Goal: Task Accomplishment & Management: Complete application form

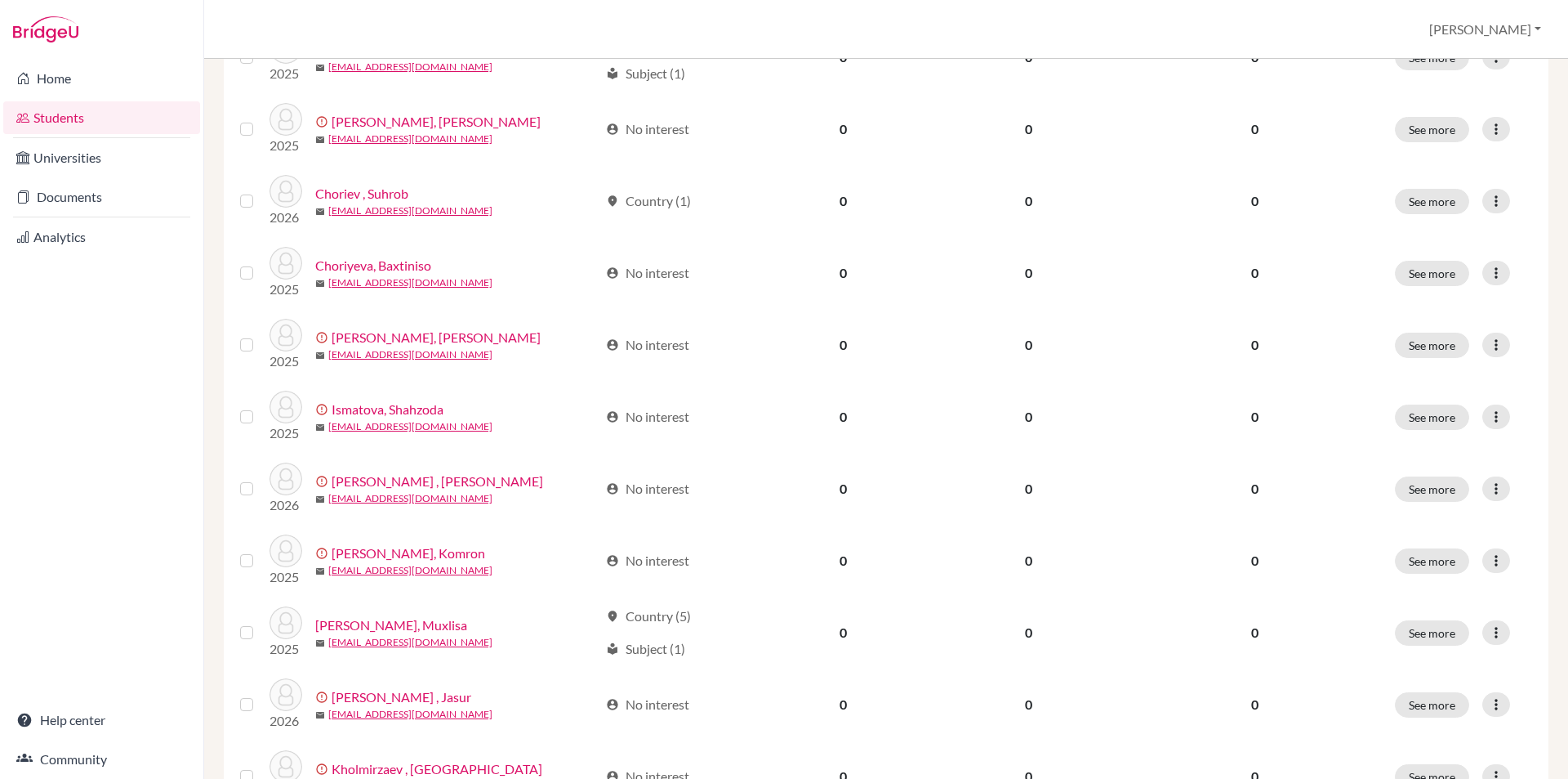
scroll to position [1090, 0]
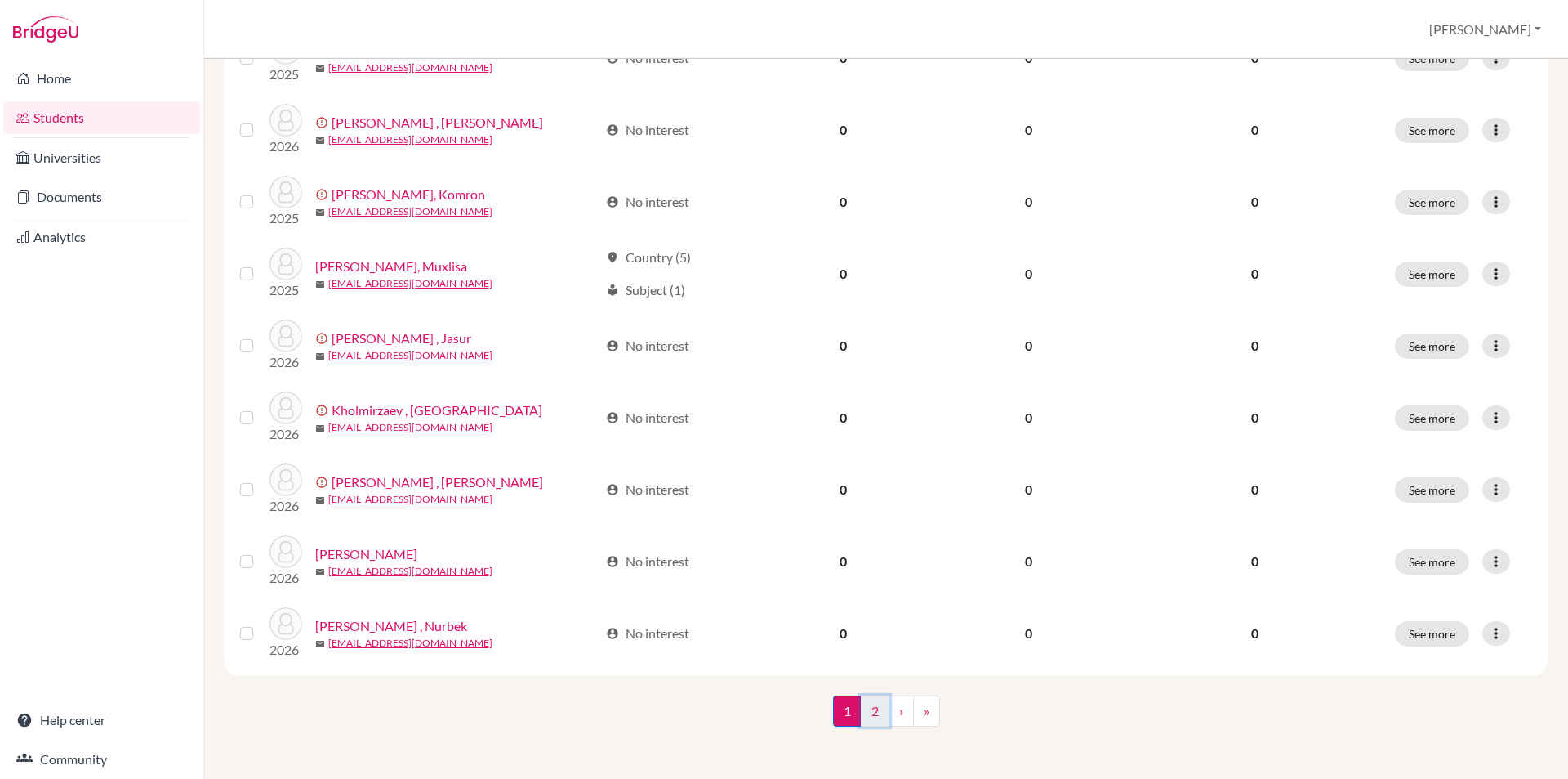
click at [873, 708] on link "2" at bounding box center [875, 710] width 29 height 31
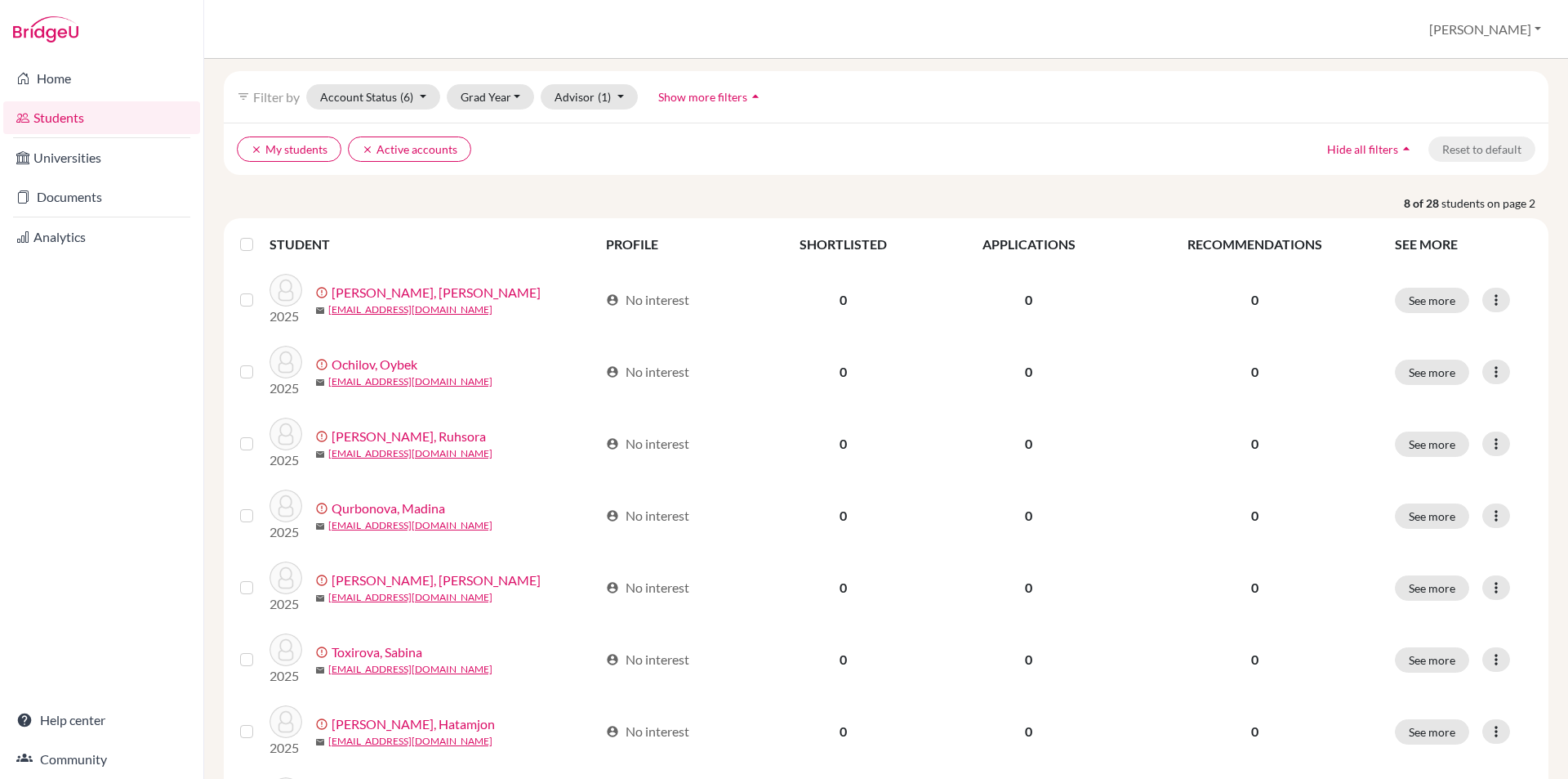
scroll to position [228, 0]
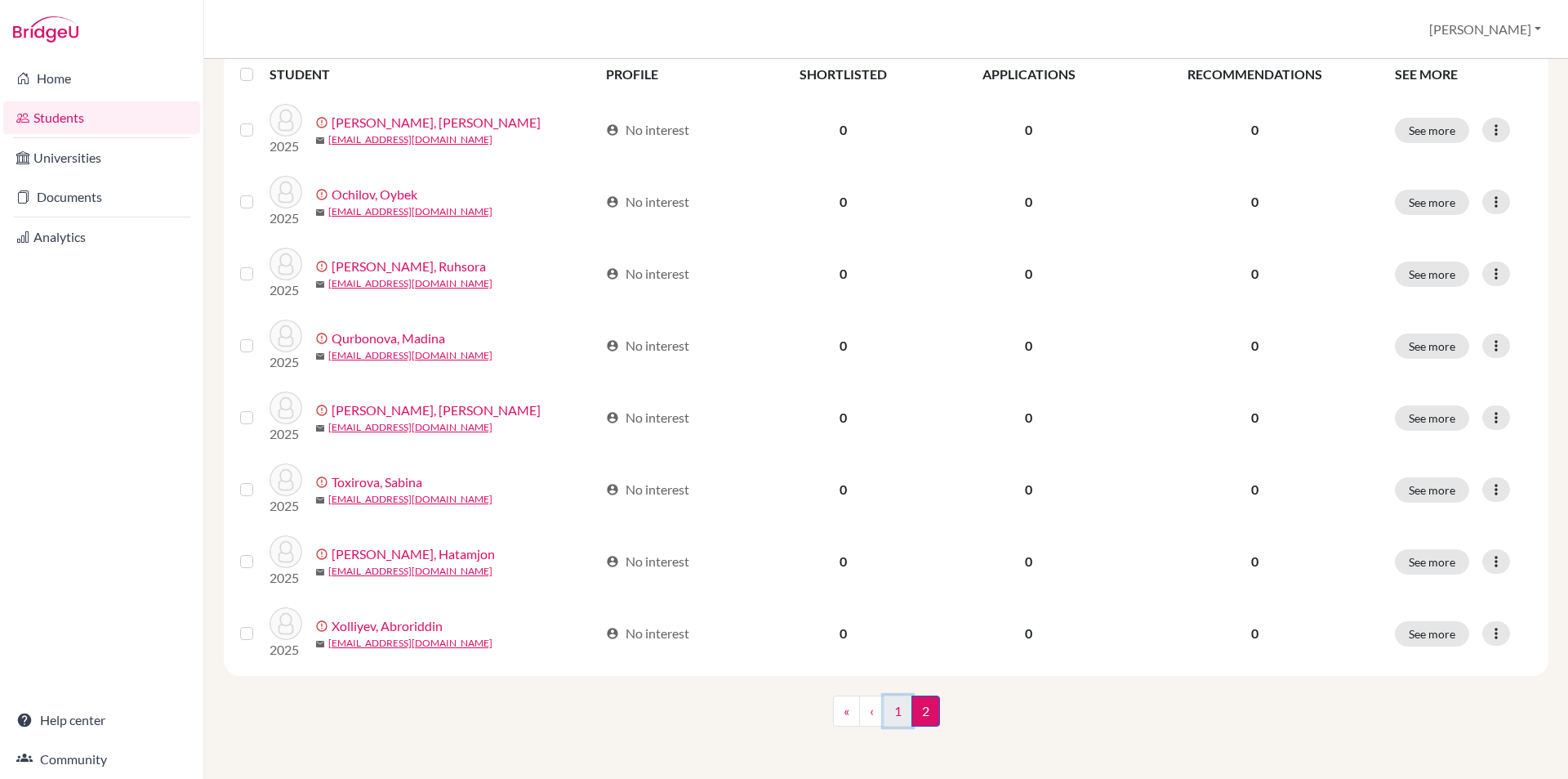
click at [889, 715] on link "1" at bounding box center [897, 710] width 29 height 31
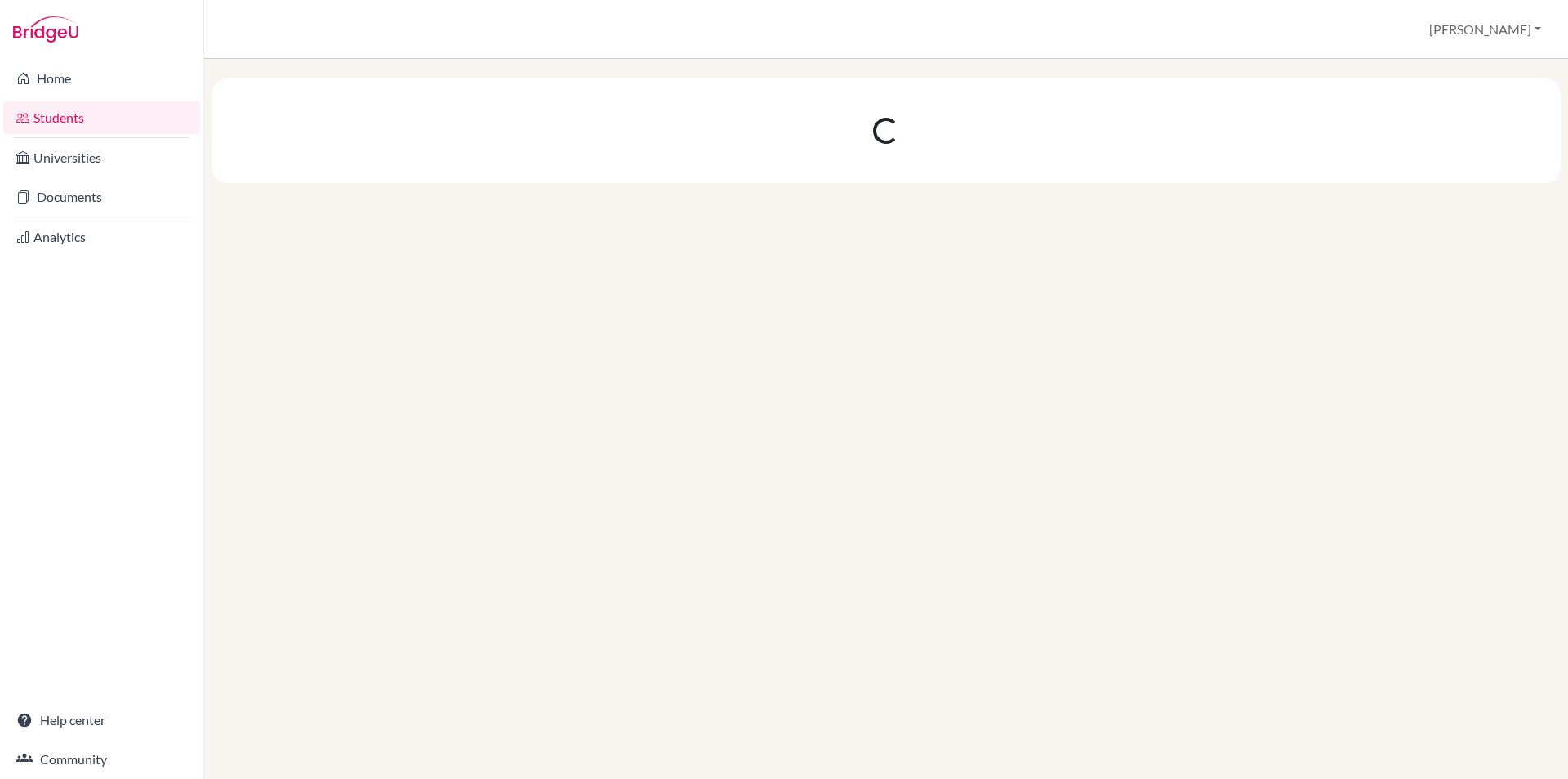
scroll to position [0, 0]
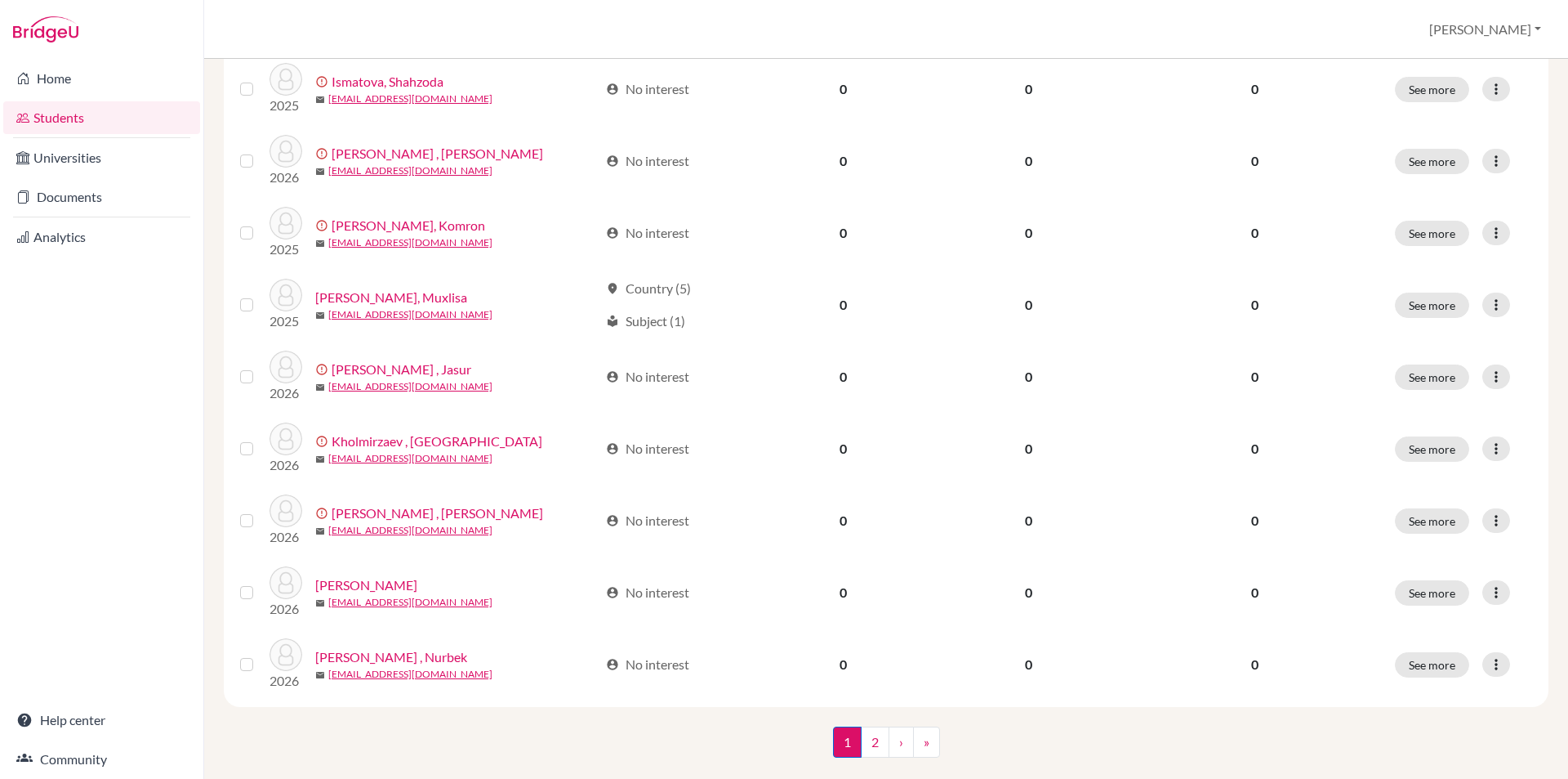
scroll to position [1062, 0]
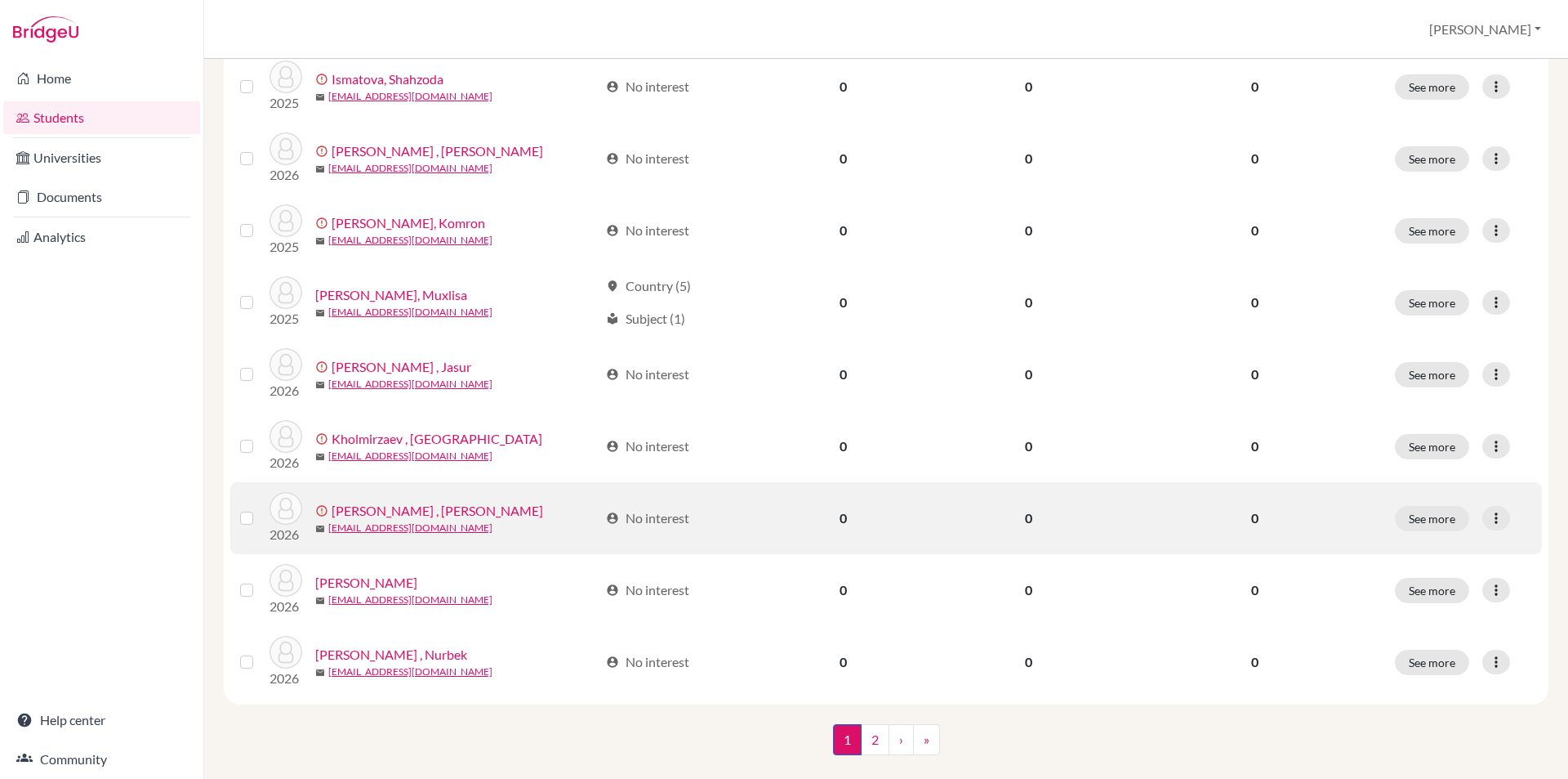
click at [290, 514] on img at bounding box center [285, 507] width 33 height 33
click at [370, 509] on link "[PERSON_NAME] , [PERSON_NAME]" at bounding box center [437, 510] width 211 height 20
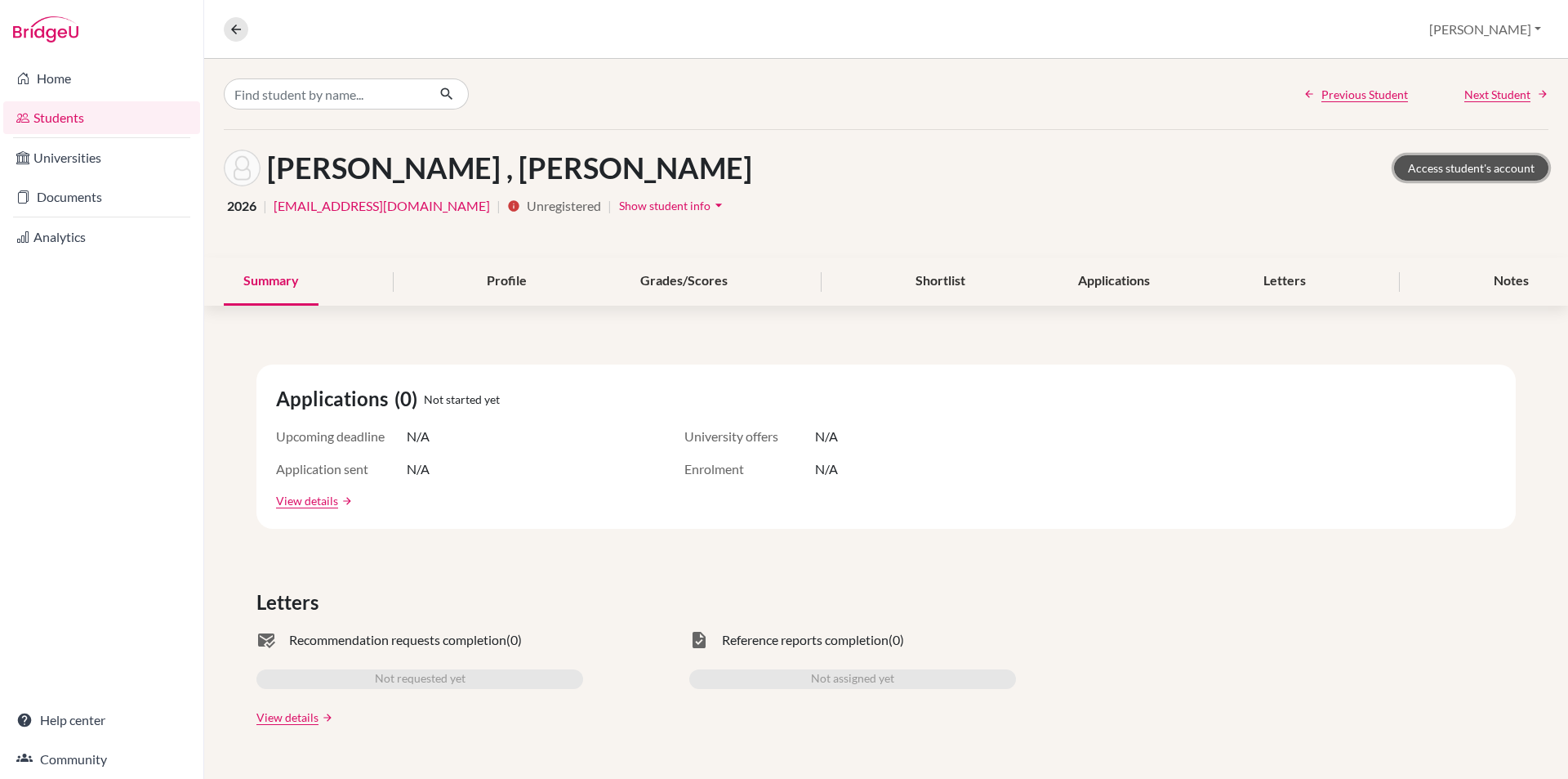
click at [1471, 170] on link "Access student's account" at bounding box center [1471, 168] width 155 height 26
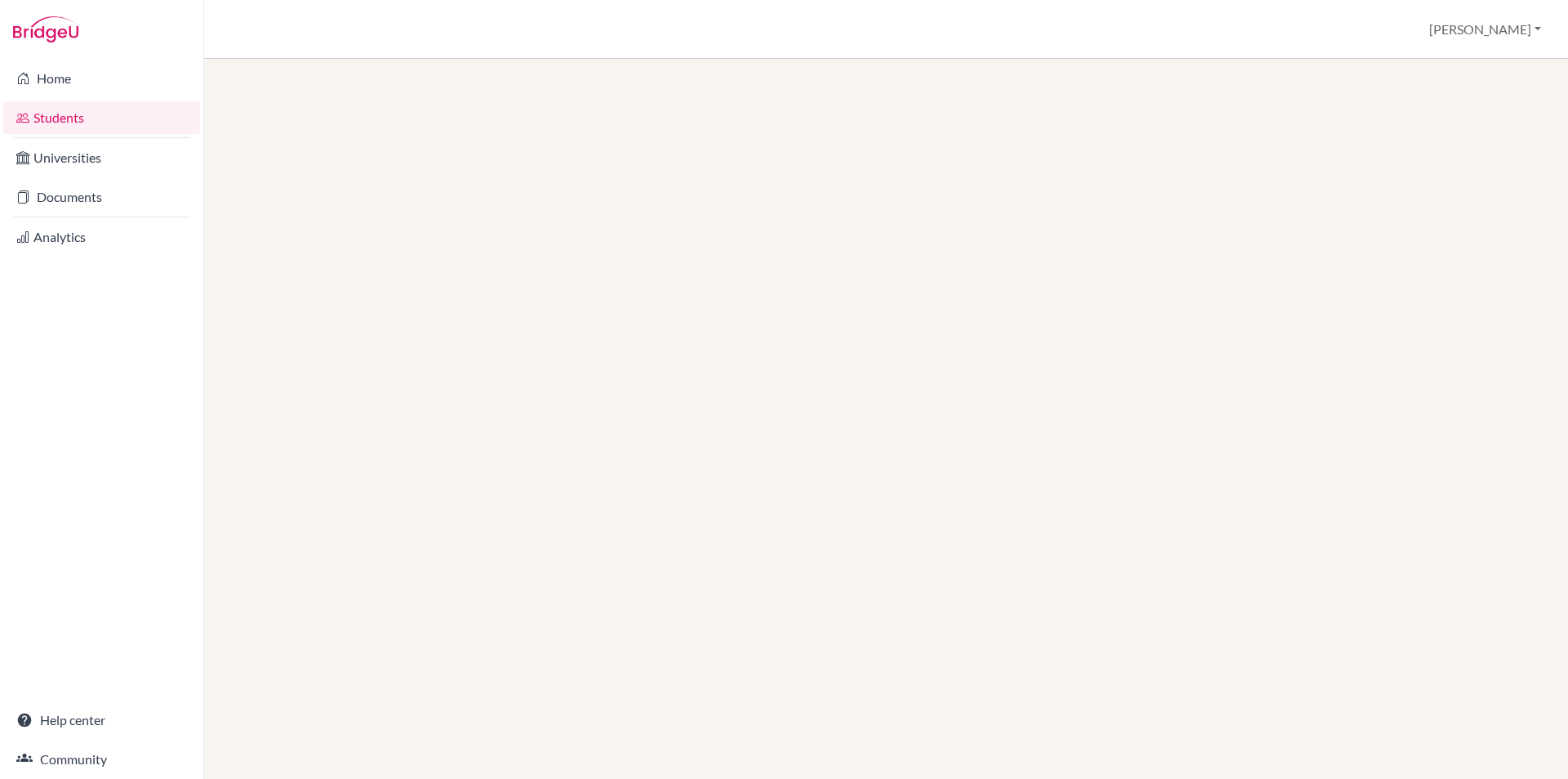
click at [90, 116] on link "Students" at bounding box center [101, 117] width 197 height 33
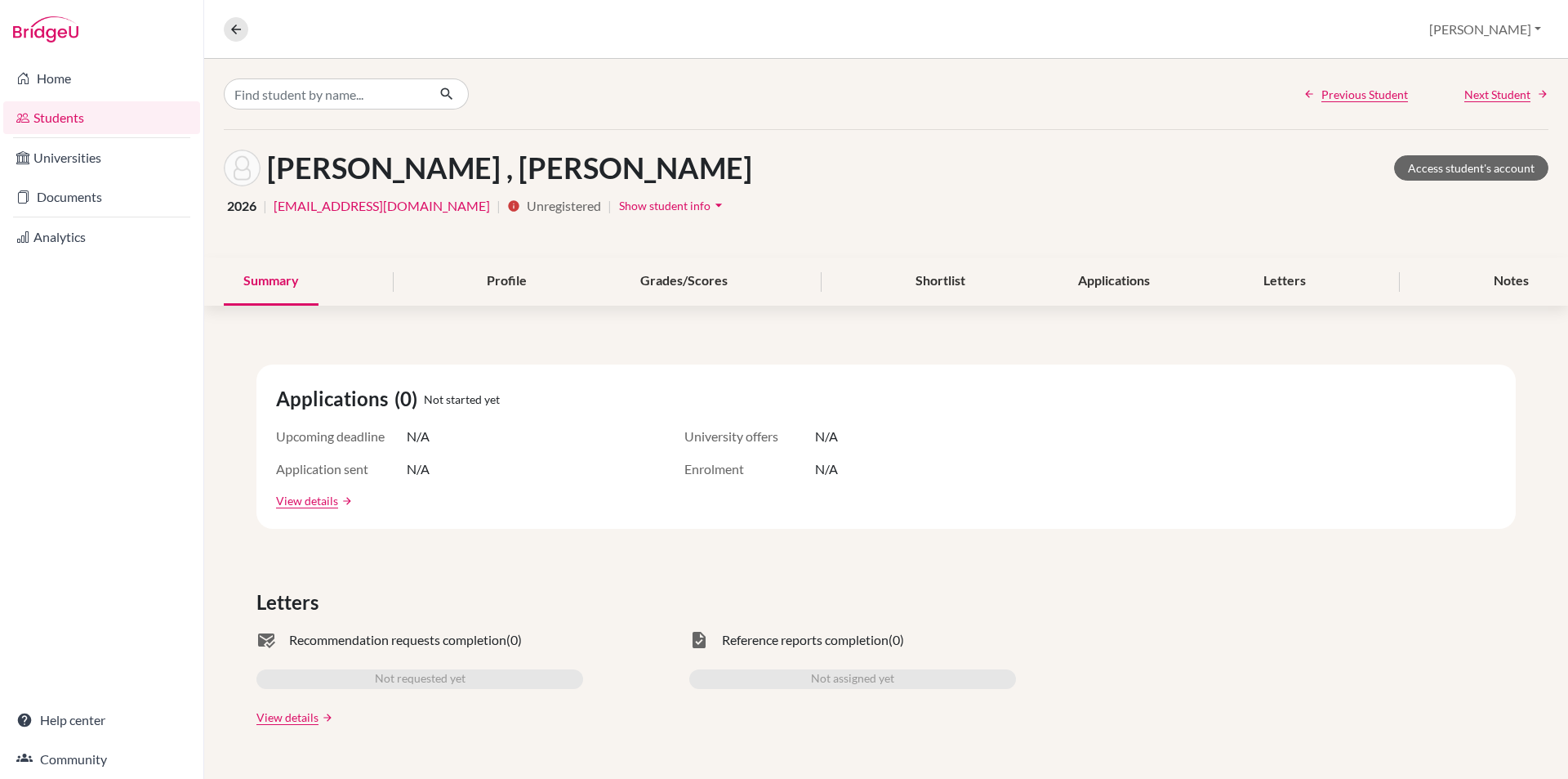
click at [142, 124] on link "Students" at bounding box center [101, 117] width 197 height 33
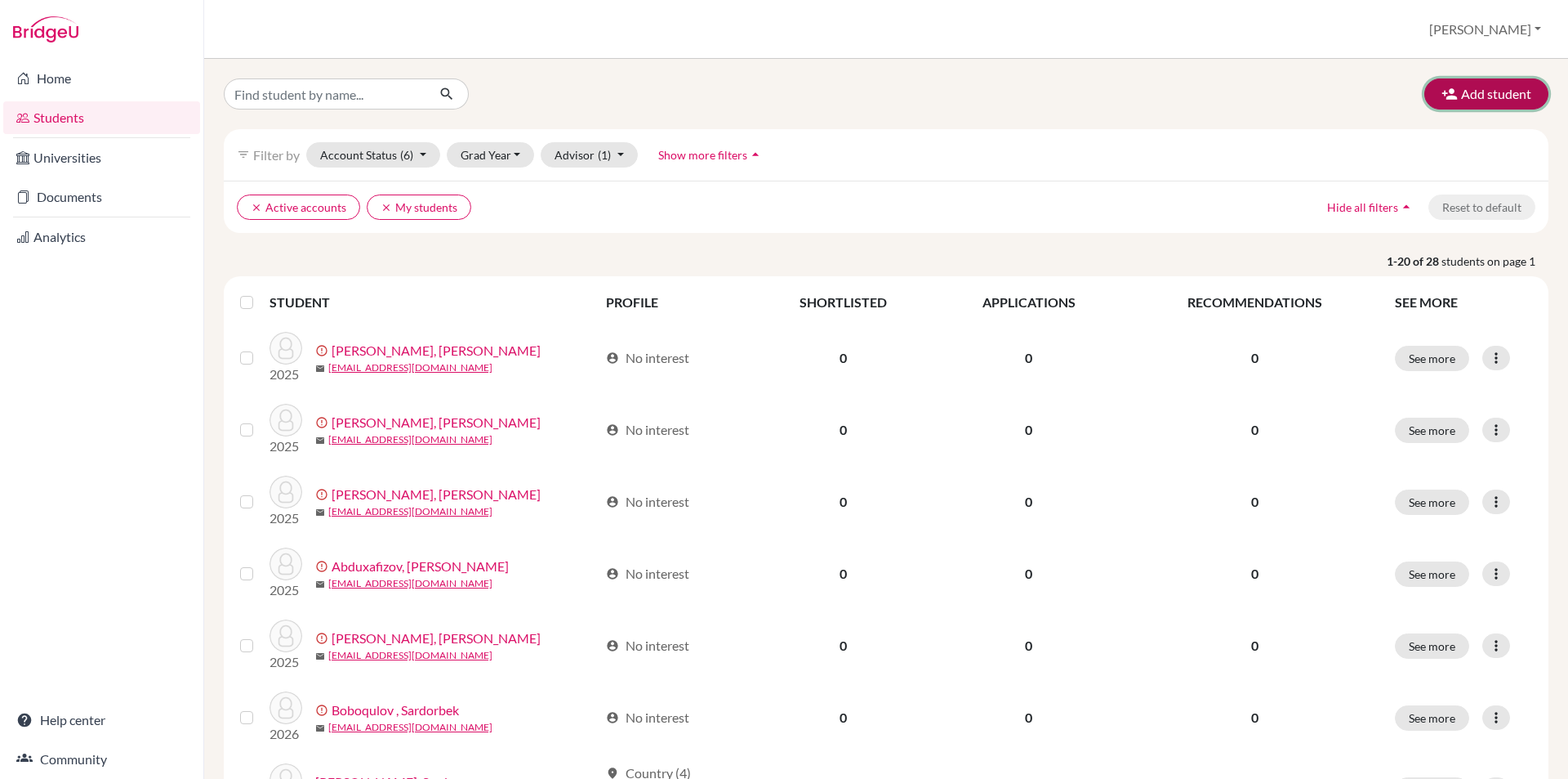
click at [1483, 94] on button "Add student" at bounding box center [1486, 93] width 124 height 31
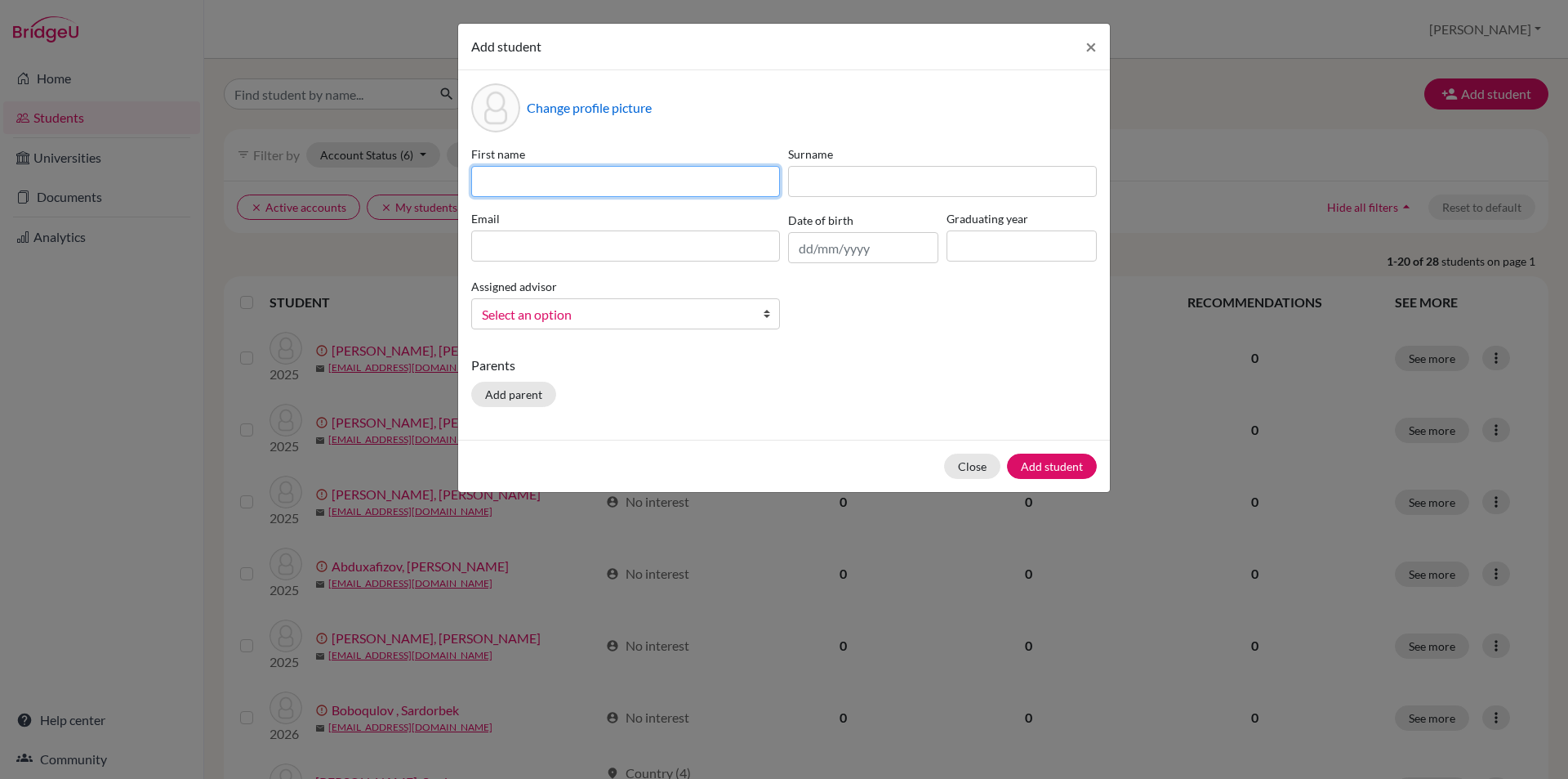
click at [570, 176] on input at bounding box center [626, 180] width 309 height 31
type input "Asliddin"
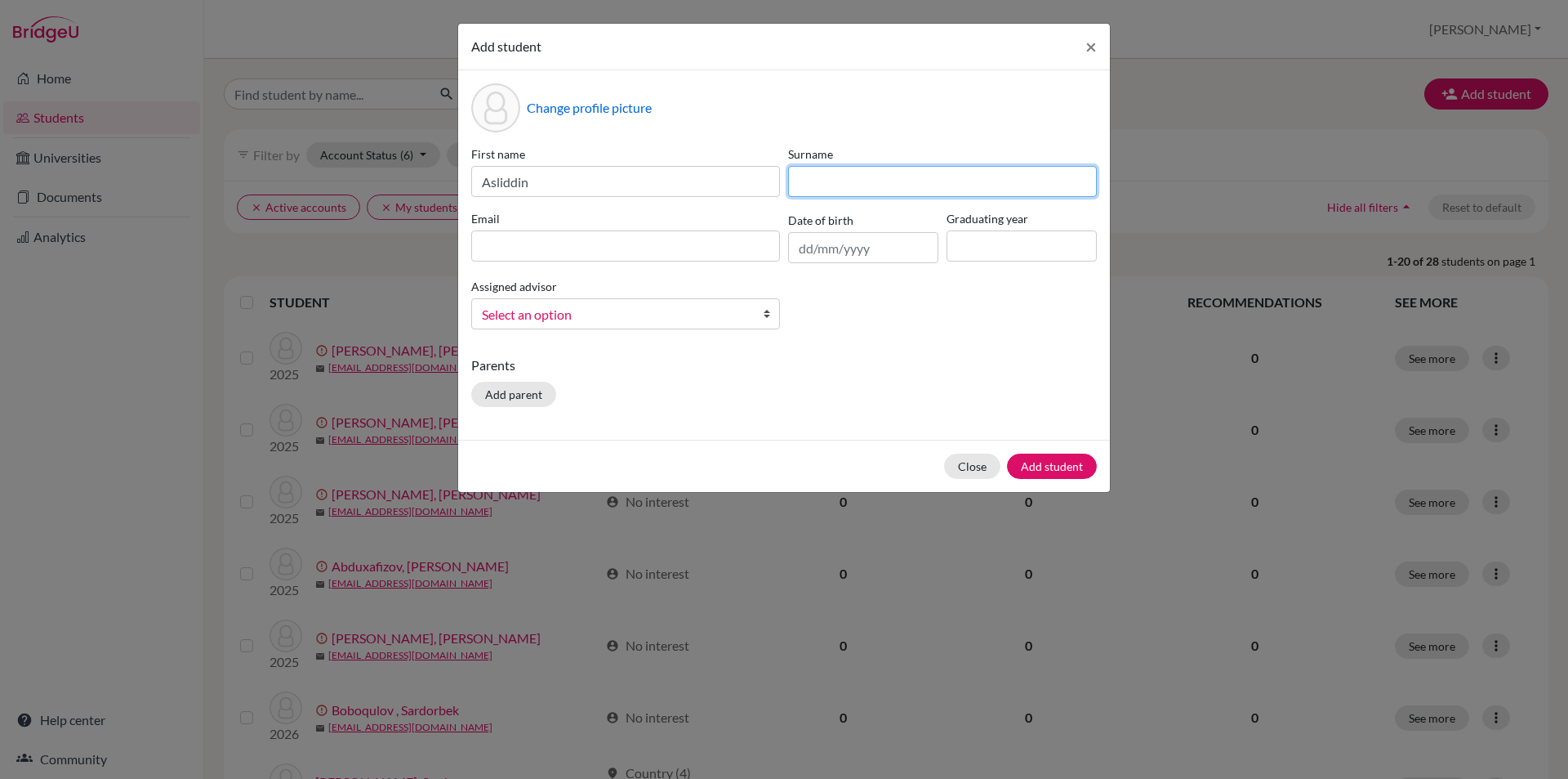
click at [838, 182] on input at bounding box center [942, 180] width 309 height 31
type input "k"
type input "Khurramov"
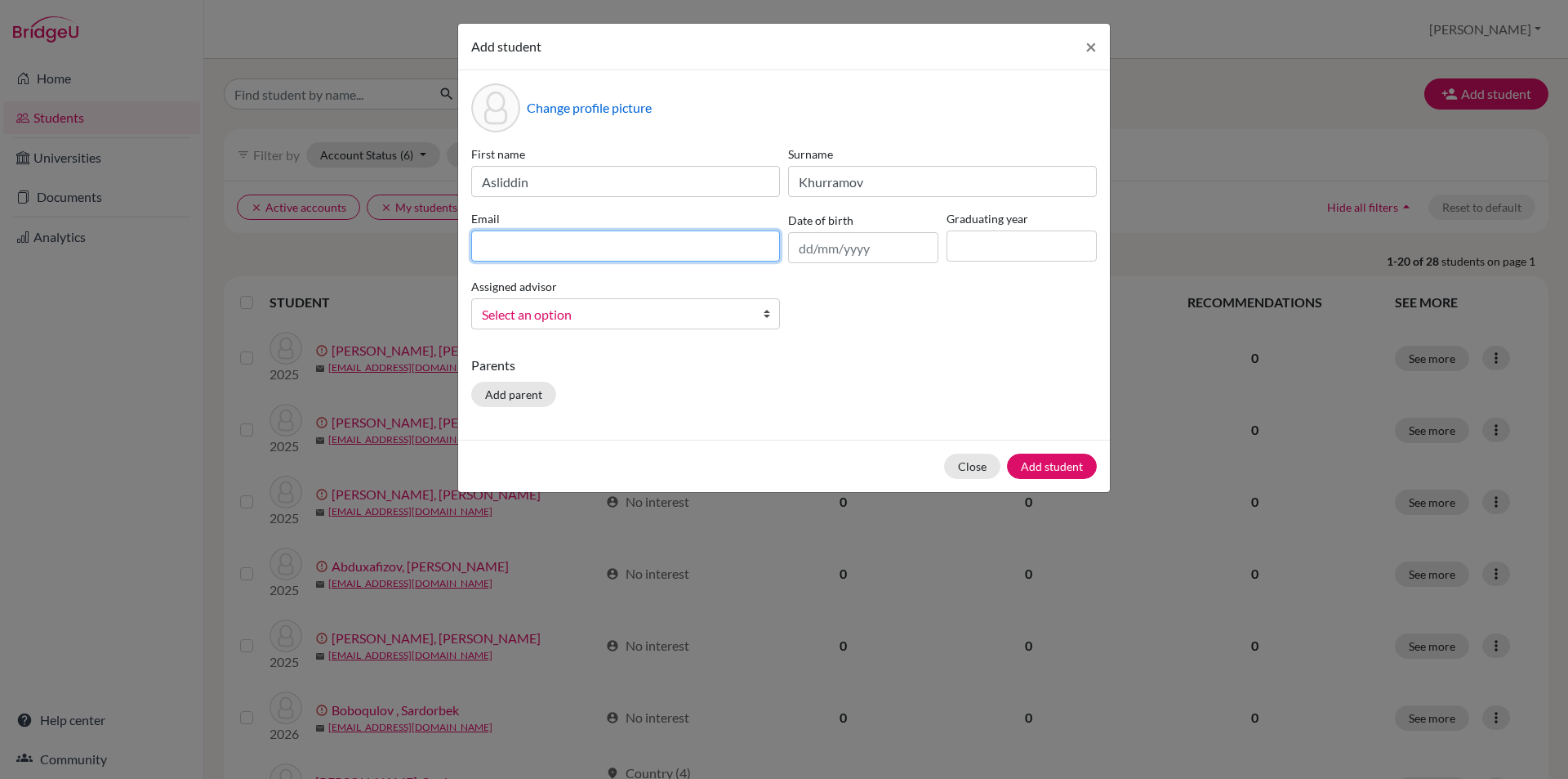
click at [635, 252] on input at bounding box center [626, 245] width 309 height 31
paste input "khurram00v@gmail.com"
type input "khurram00v@gmail.com"
click at [983, 242] on input at bounding box center [1021, 245] width 151 height 31
type input "2026"
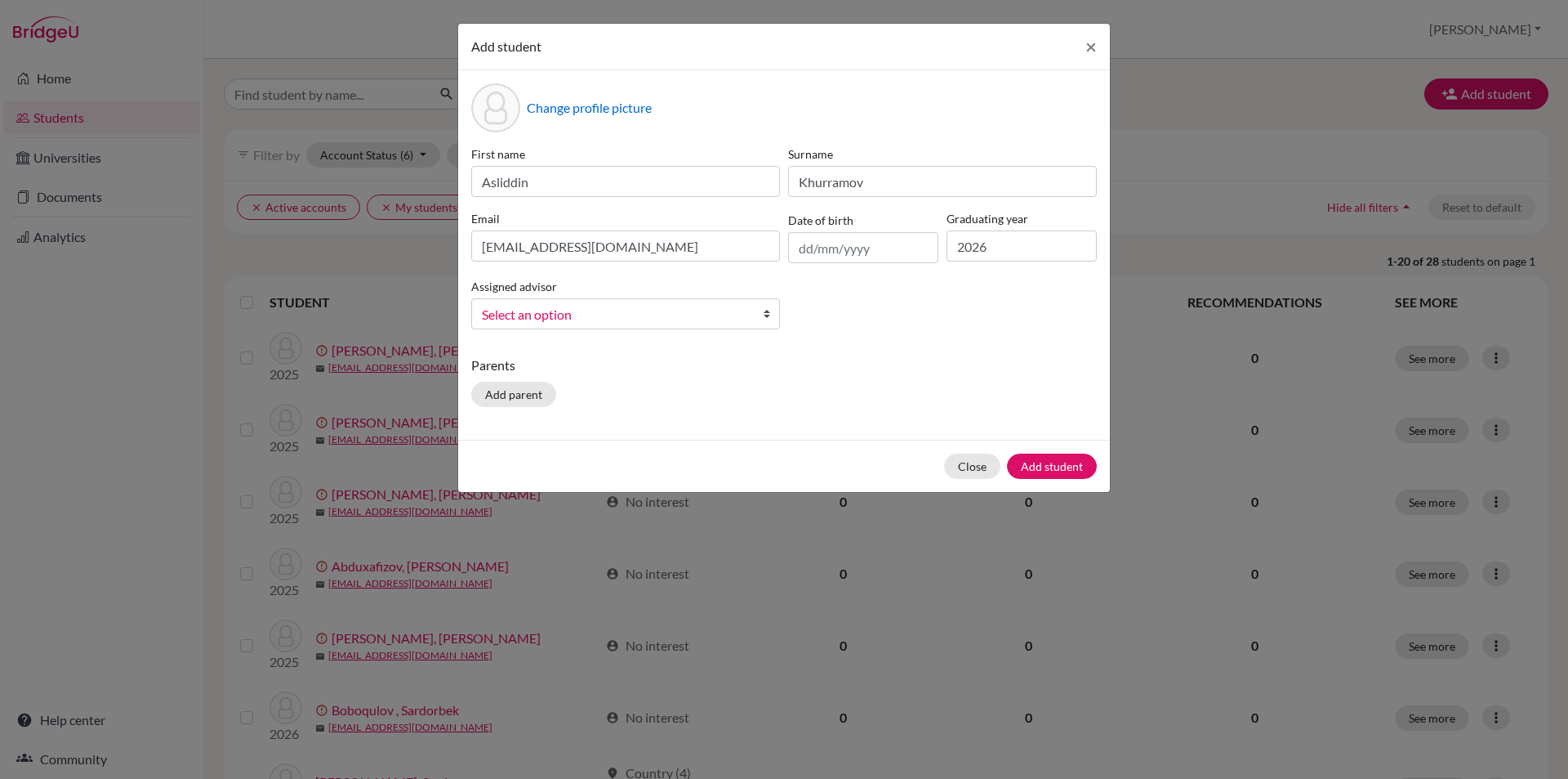
click at [669, 309] on span "Select an option" at bounding box center [614, 314] width 266 height 21
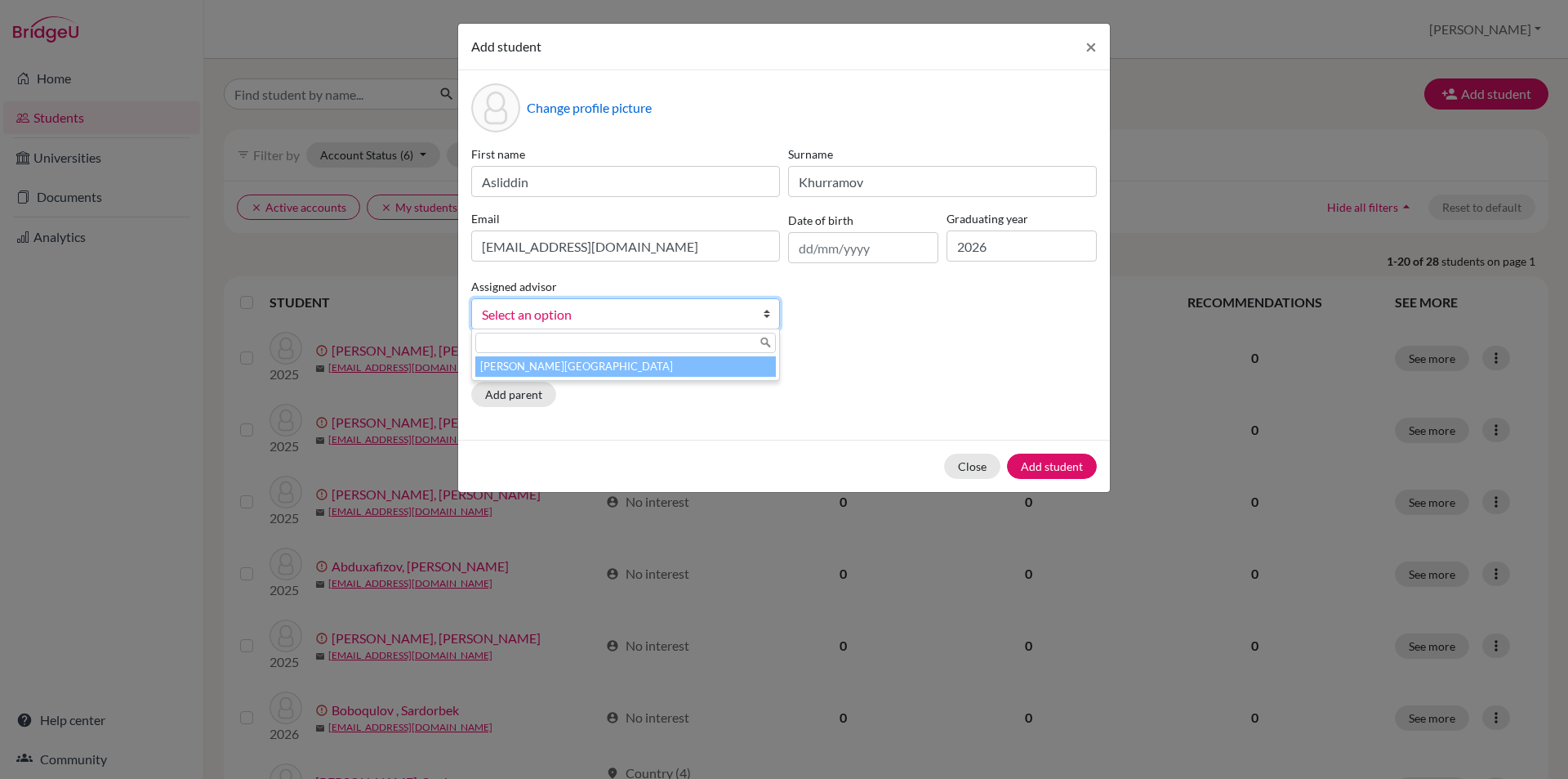
click at [659, 364] on li "Asamov, Azizbek" at bounding box center [625, 366] width 300 height 21
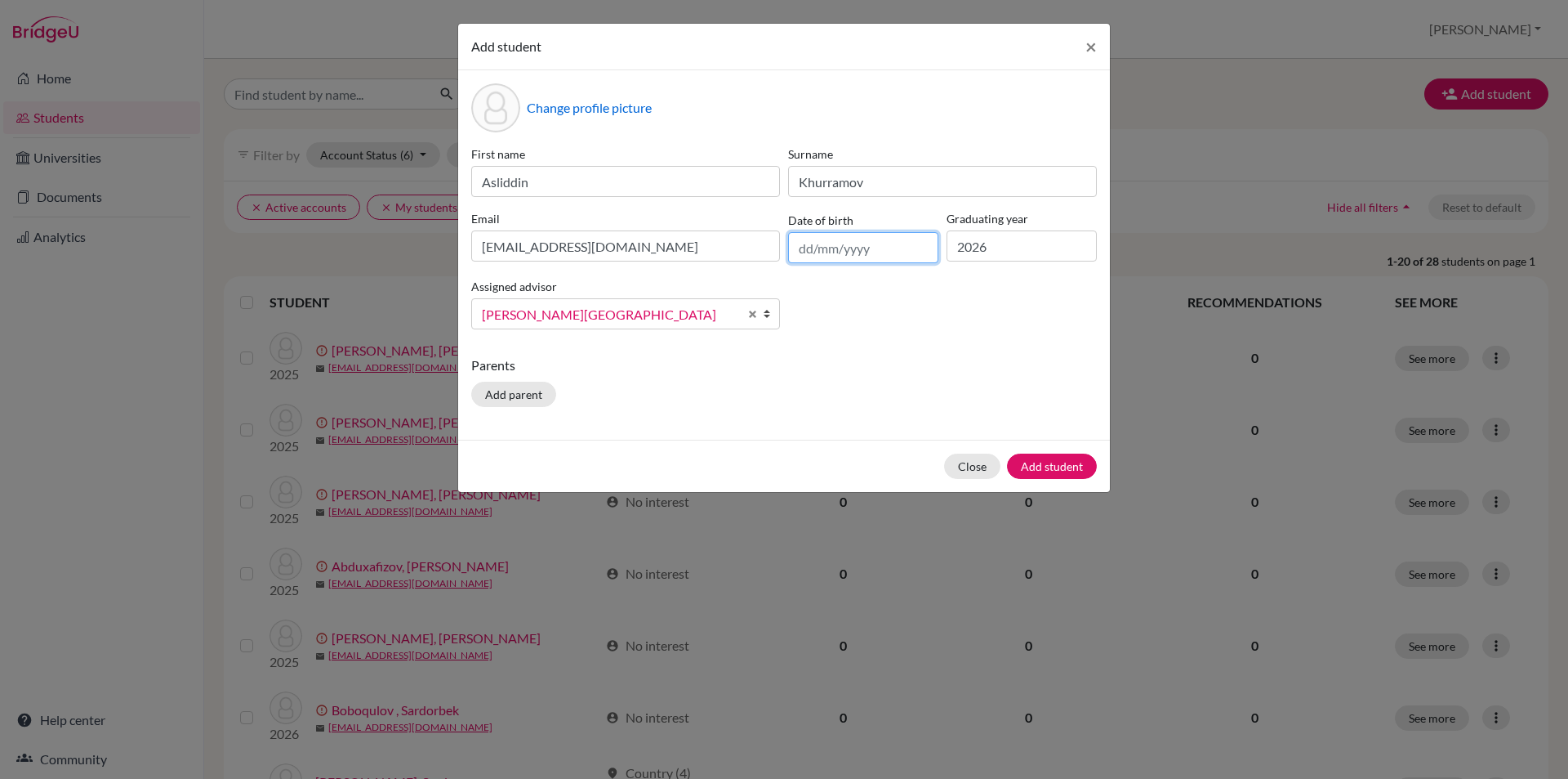
click at [843, 255] on input "text" at bounding box center [863, 247] width 151 height 31
drag, startPoint x: 975, startPoint y: 45, endPoint x: 866, endPoint y: 21, distance: 111.6
click at [866, 21] on div "Add student × Change profile picture First name Asliddin Surname Khurramov Emai…" at bounding box center [784, 390] width 1568 height 779
click at [817, 238] on input "text" at bounding box center [863, 247] width 151 height 31
paste input "12/02/2009"
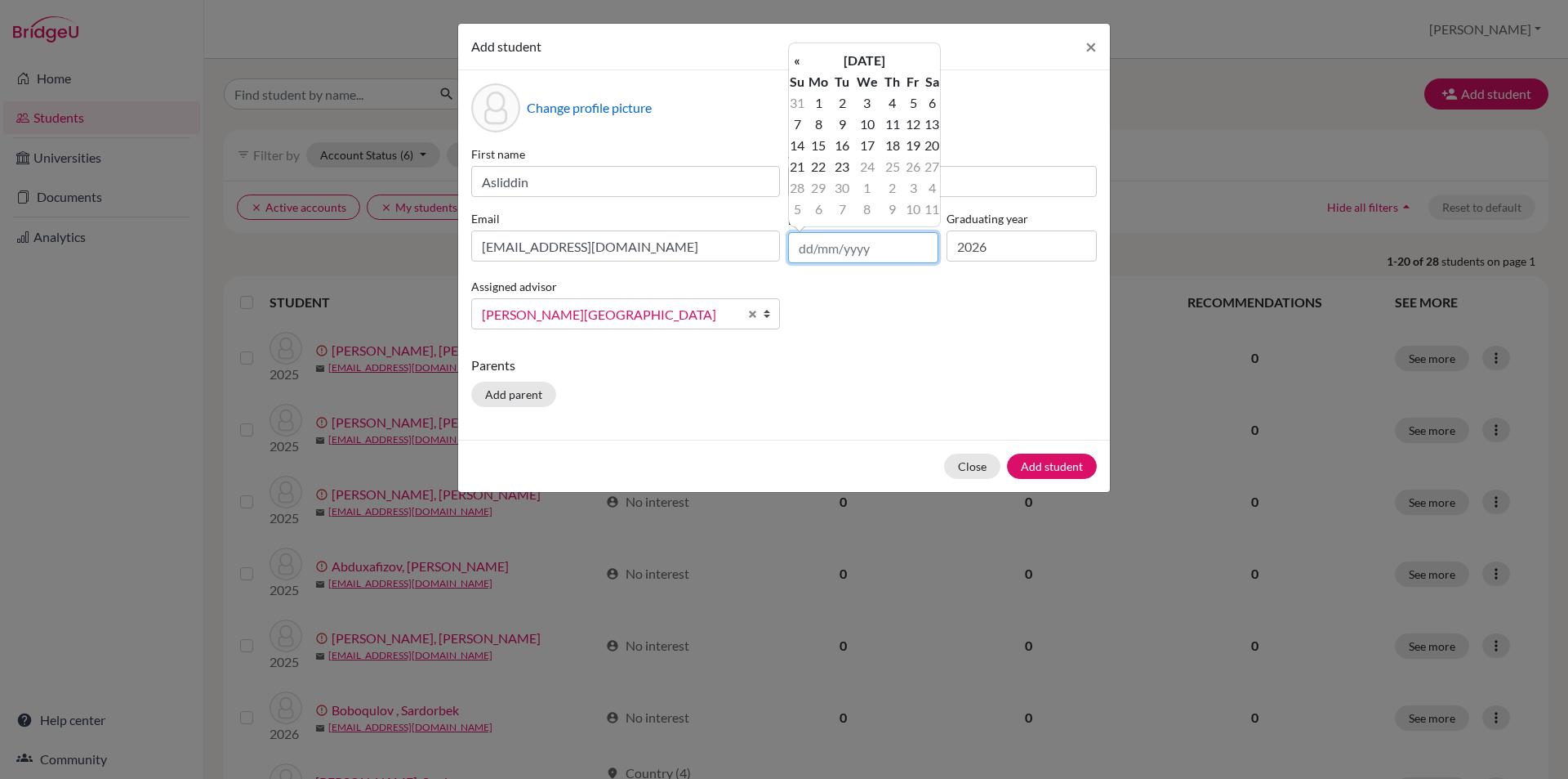
type input "12/02/2009"
click at [1047, 467] on button "Add student" at bounding box center [1051, 466] width 90 height 26
